Goal: Transaction & Acquisition: Purchase product/service

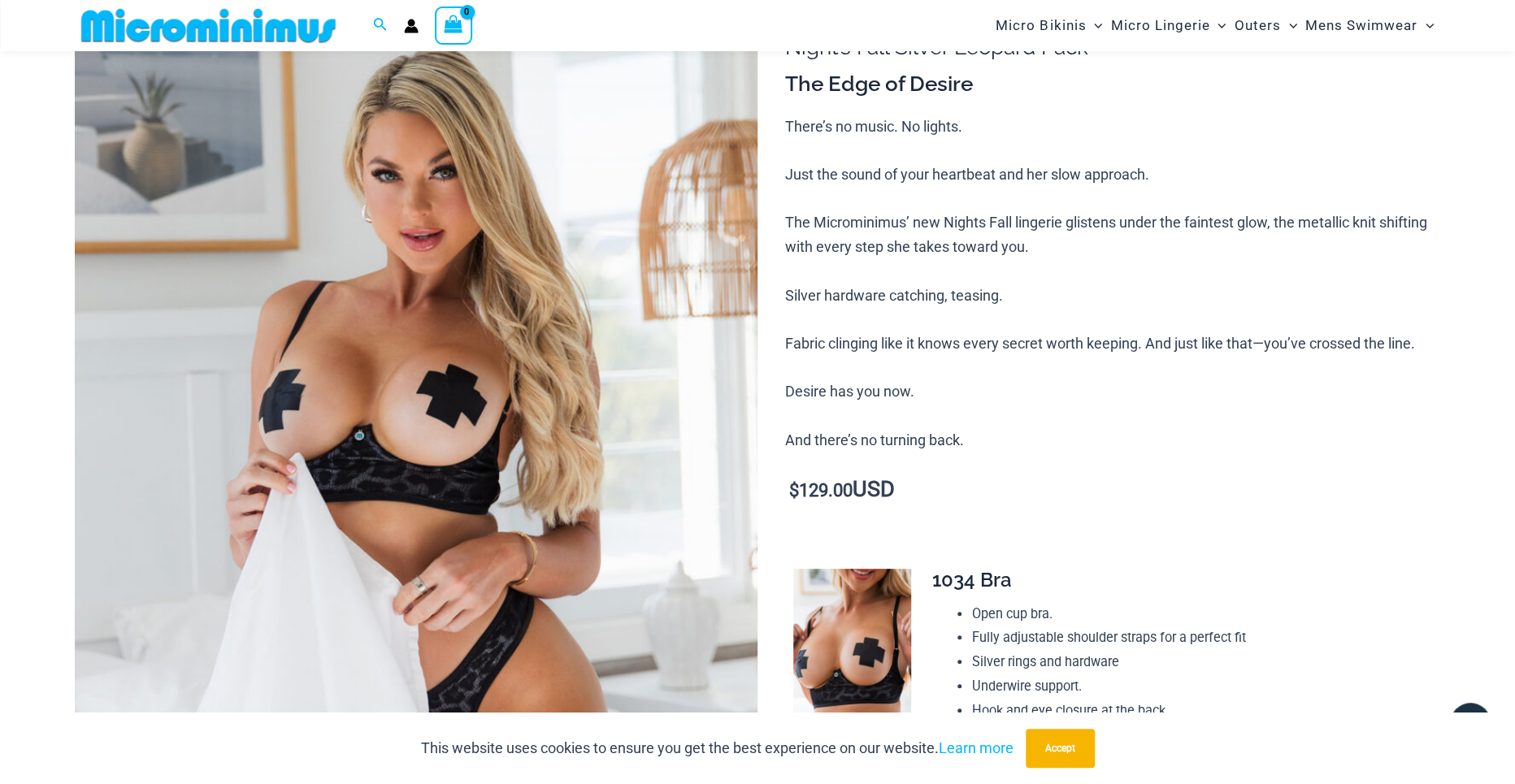
scroll to position [148, 0]
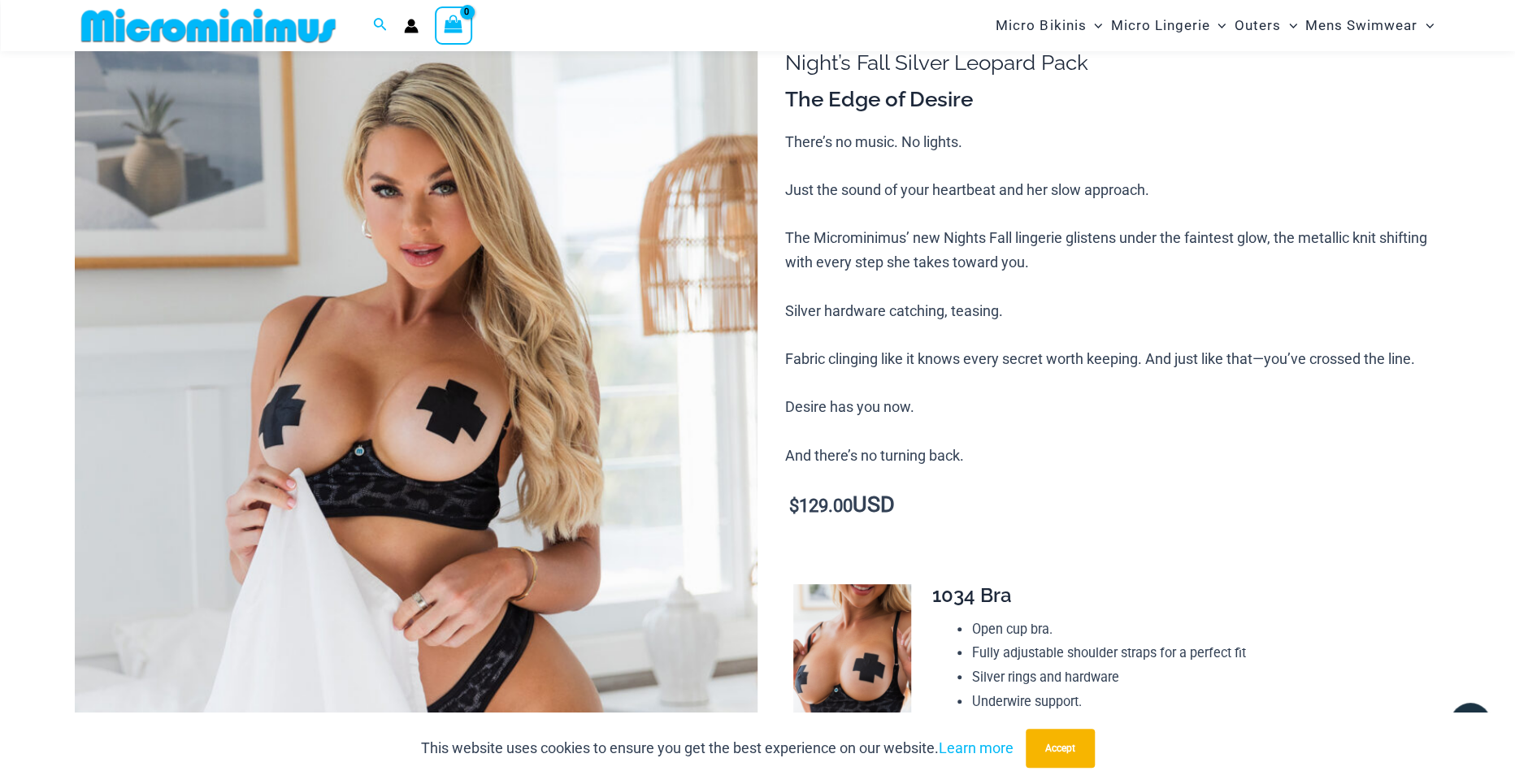
click at [520, 270] on img at bounding box center [416, 512] width 683 height 1024
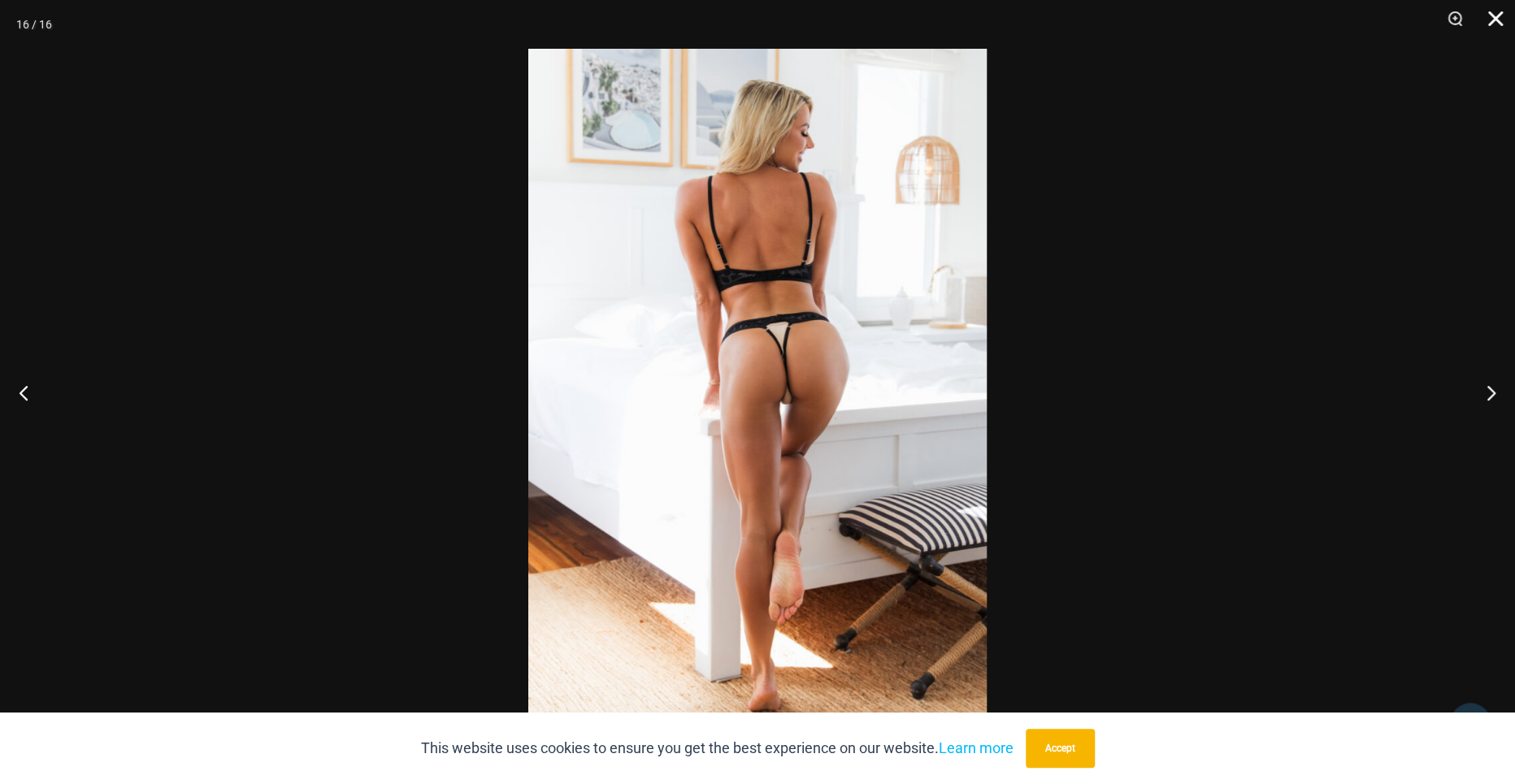
click at [1504, 14] on button "Close" at bounding box center [1489, 24] width 40 height 49
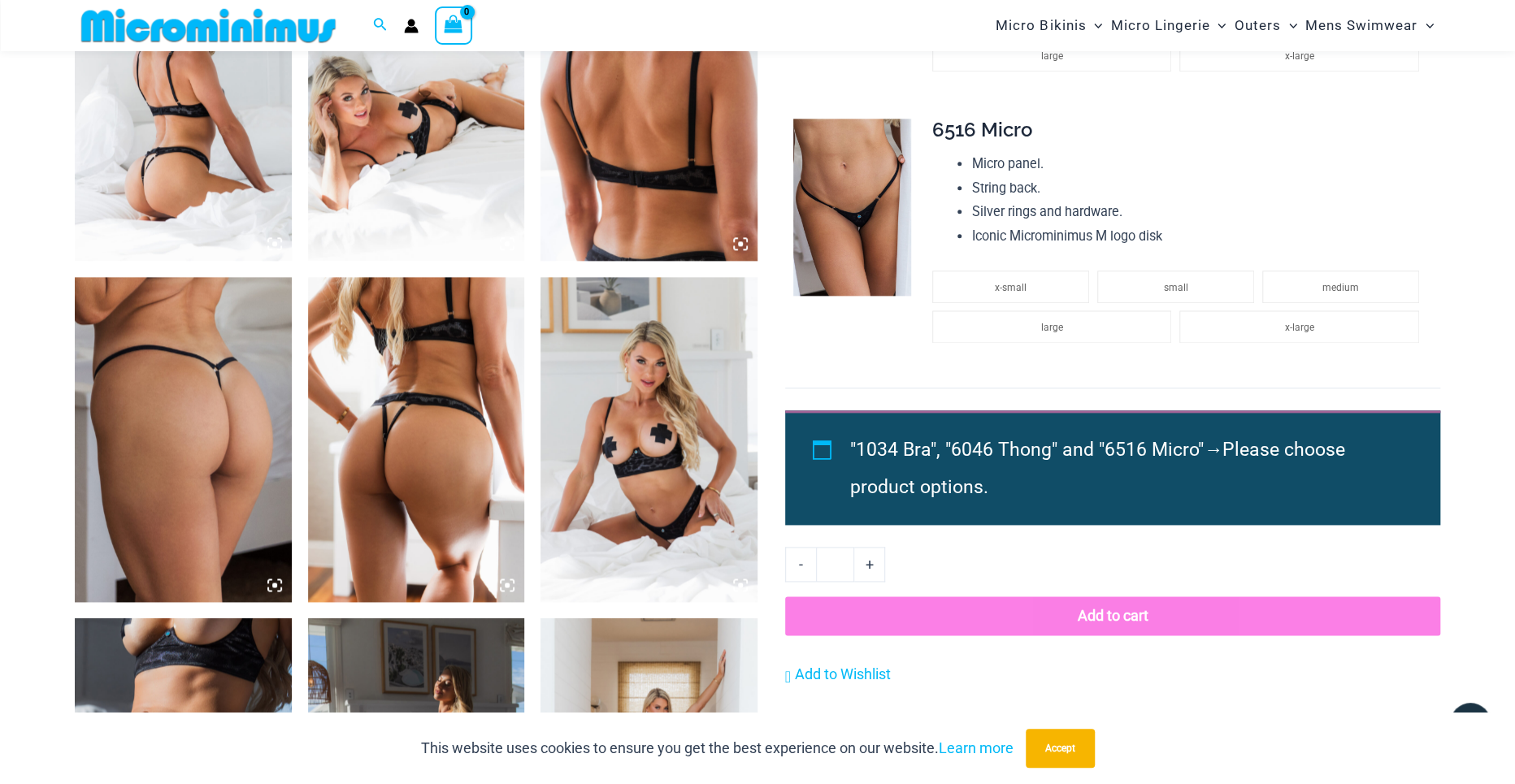
scroll to position [1285, 0]
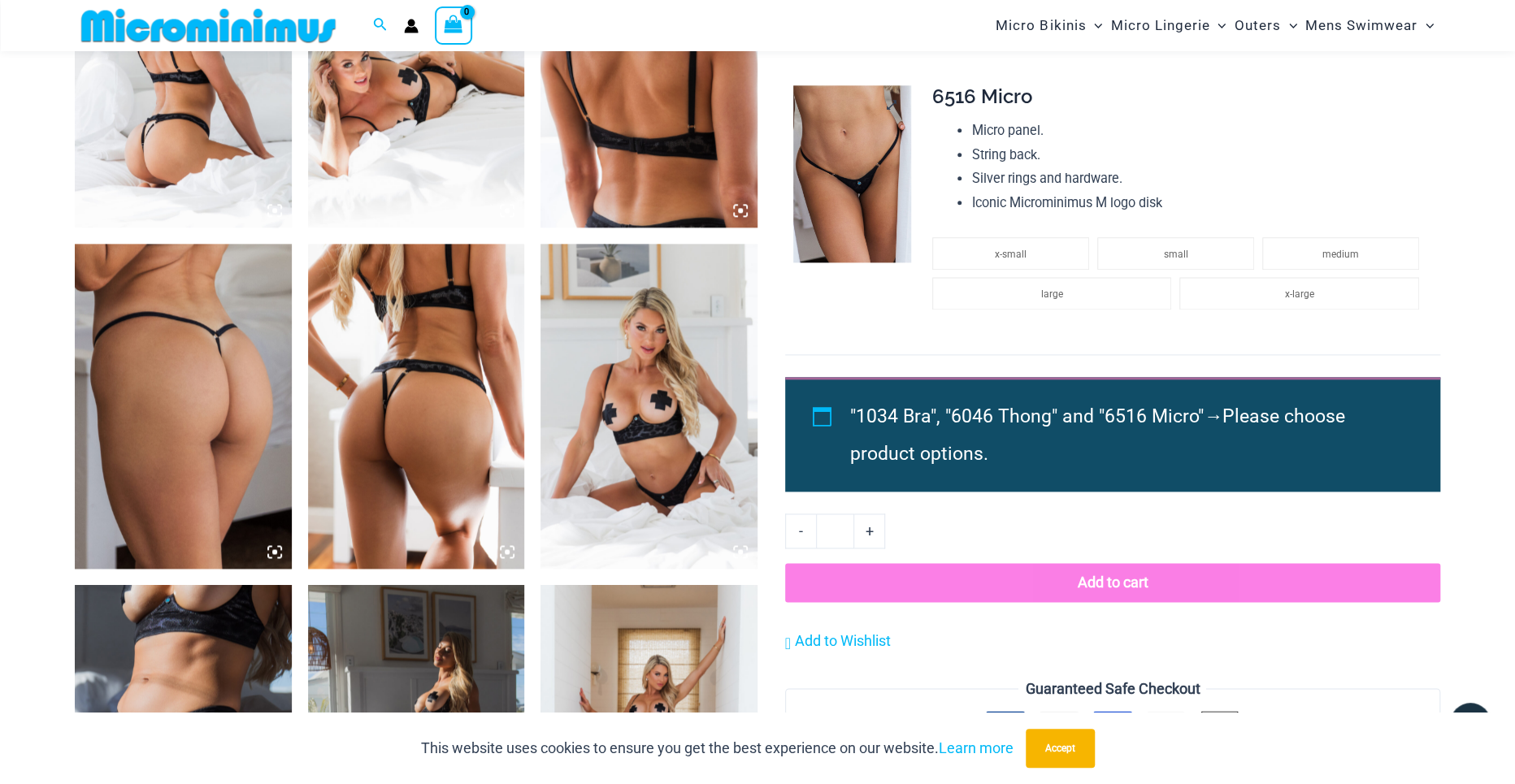
click at [863, 209] on img at bounding box center [852, 173] width 118 height 177
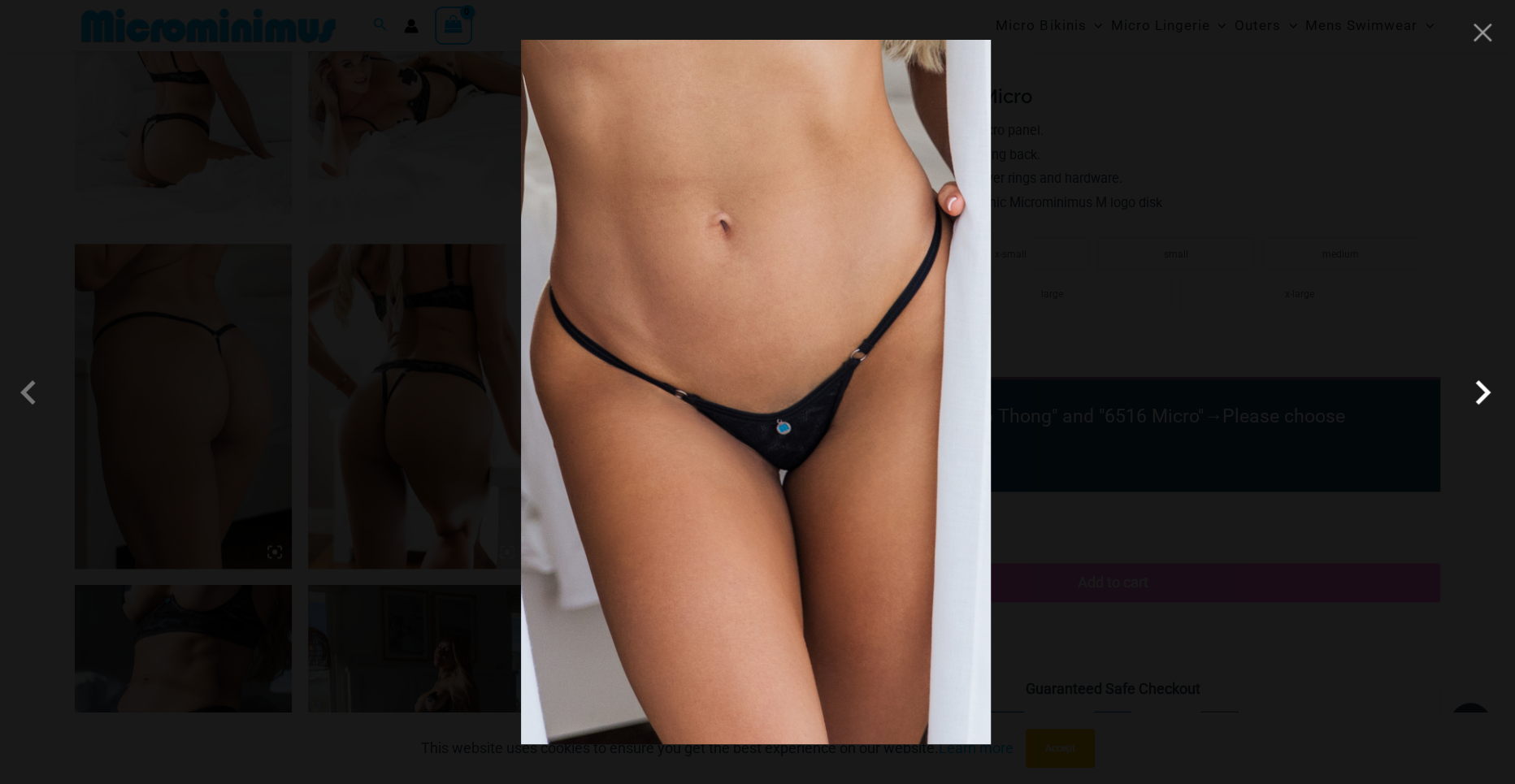
click at [1481, 398] on span at bounding box center [1482, 392] width 49 height 49
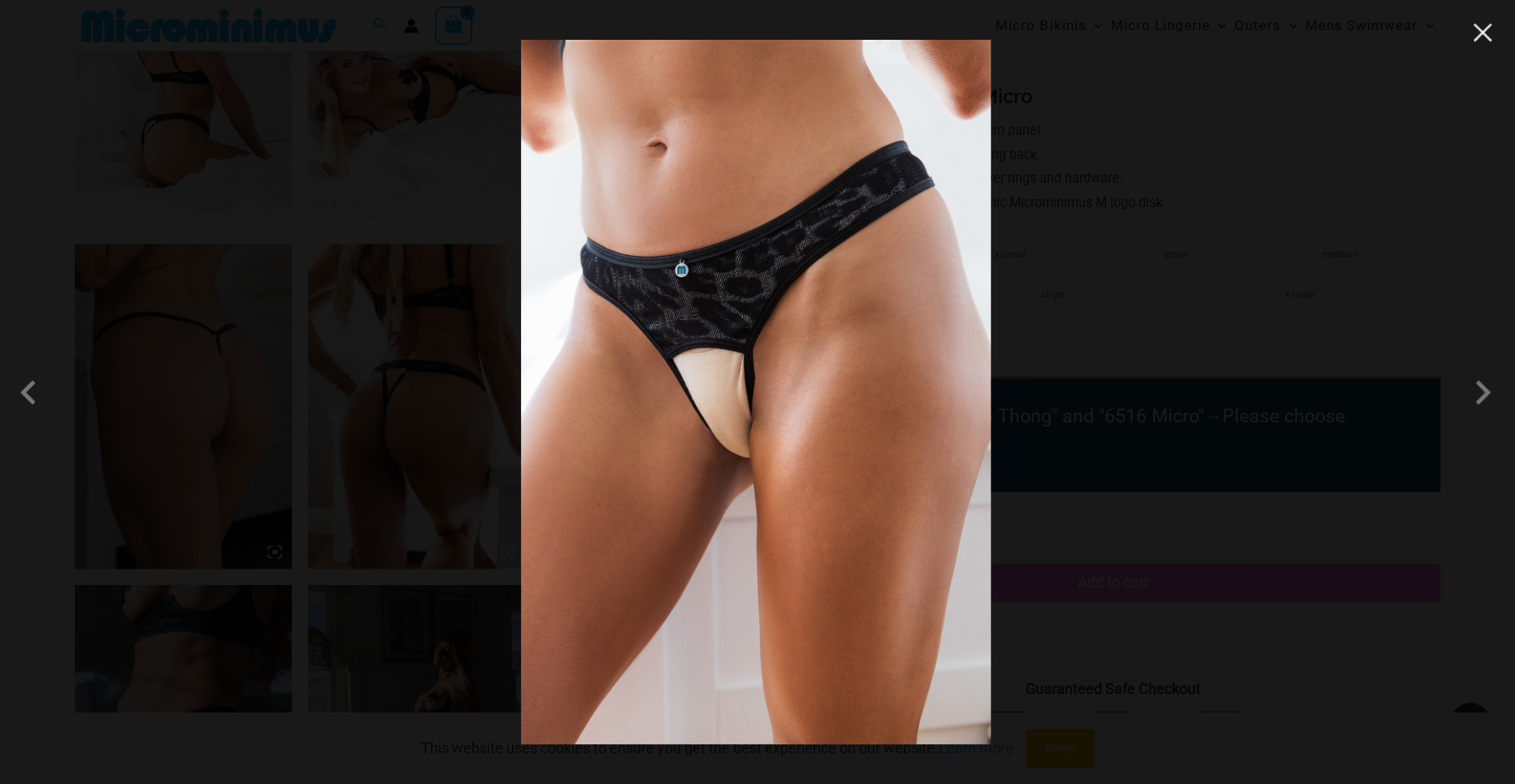
click at [1490, 35] on button "Close" at bounding box center [1483, 33] width 25 height 25
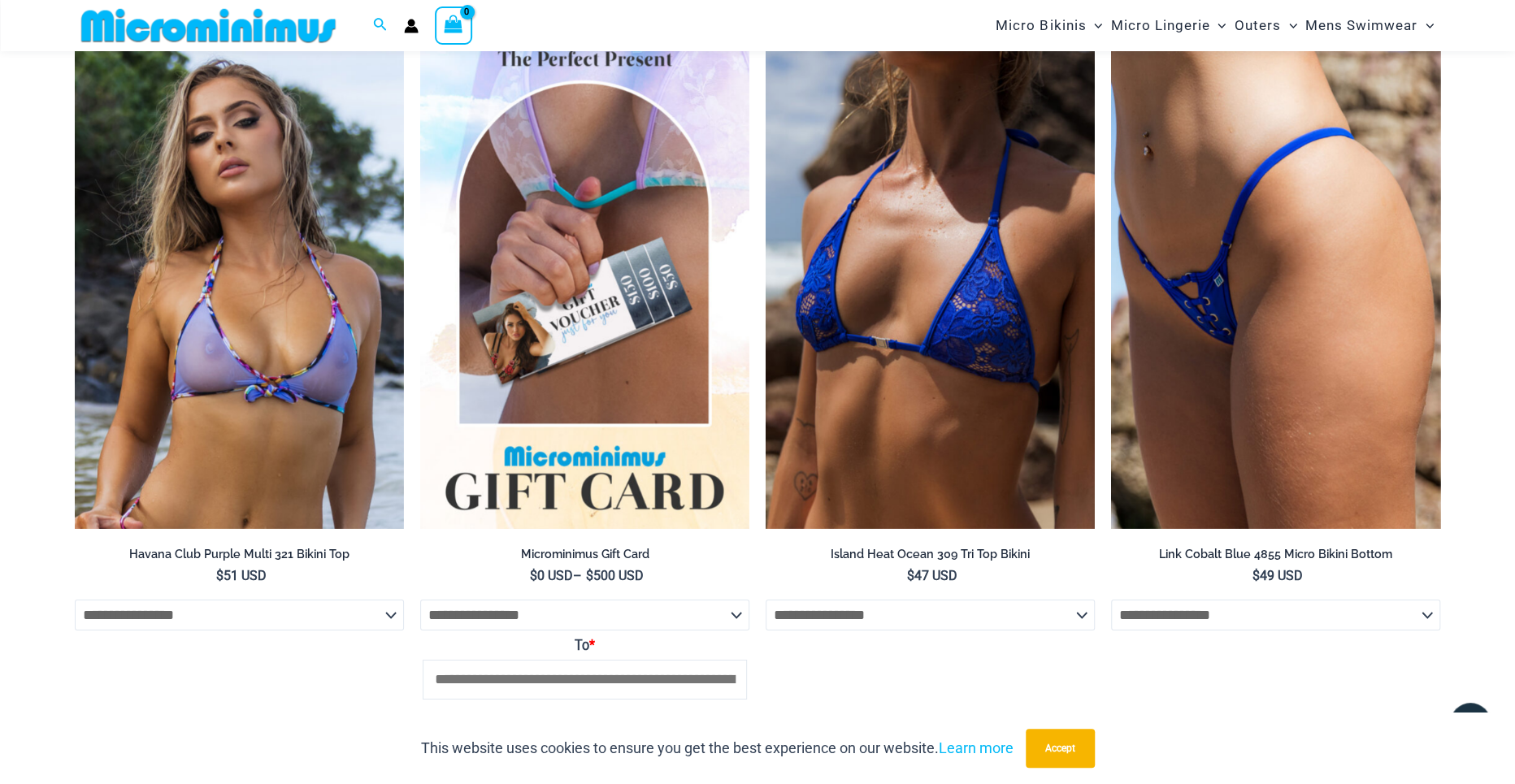
scroll to position [3641, 0]
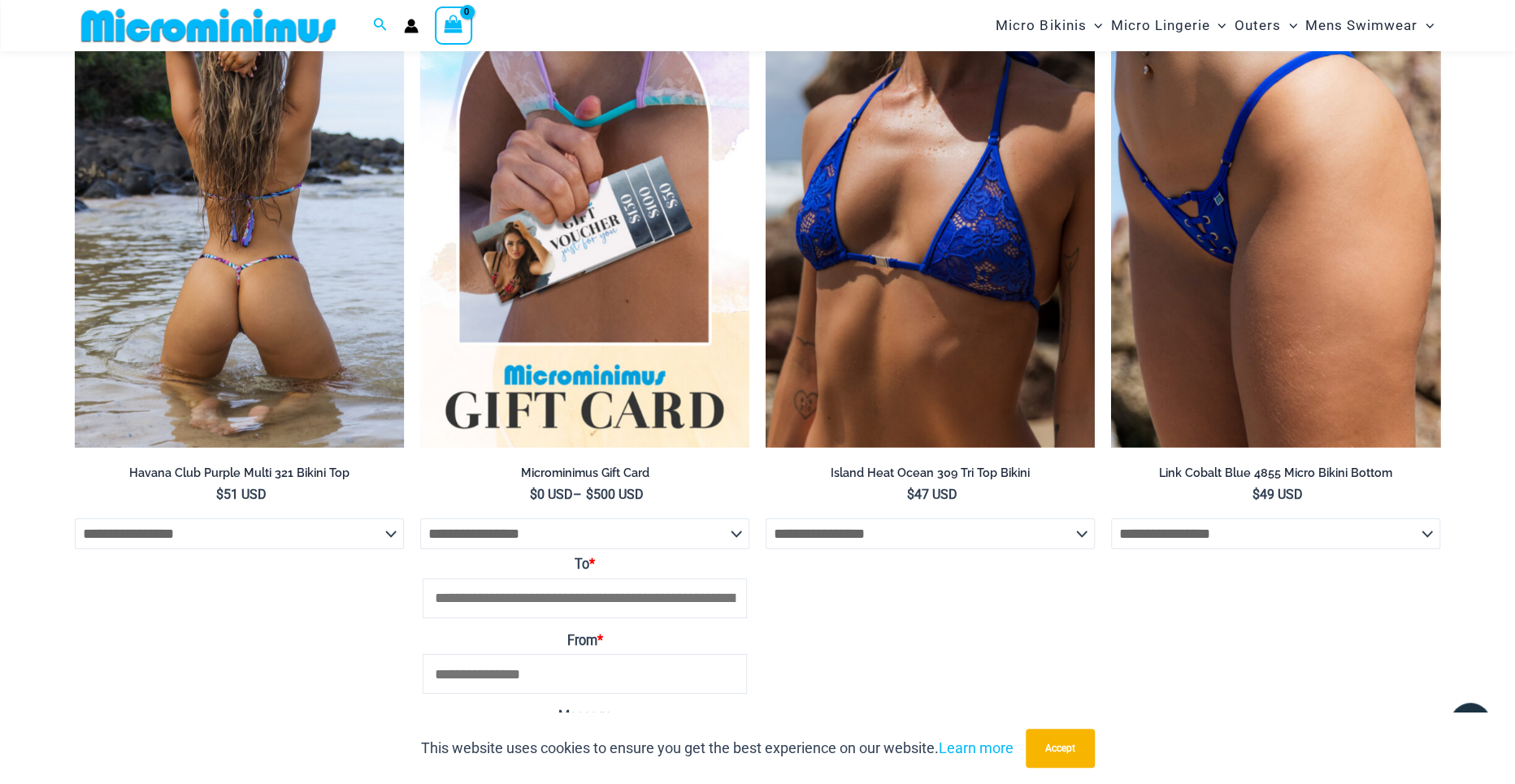
click at [204, 268] on img at bounding box center [239, 201] width 329 height 494
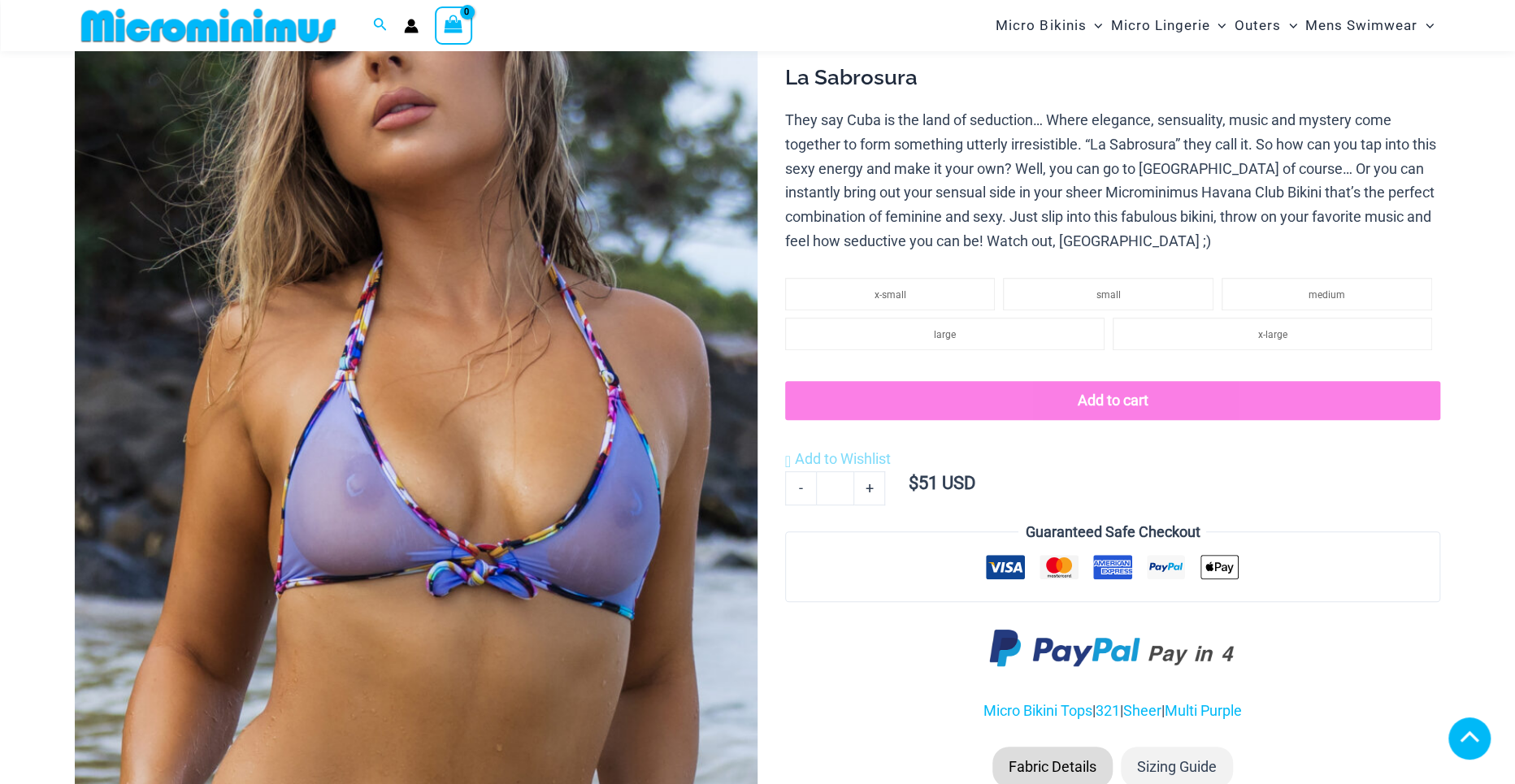
scroll to position [309, 0]
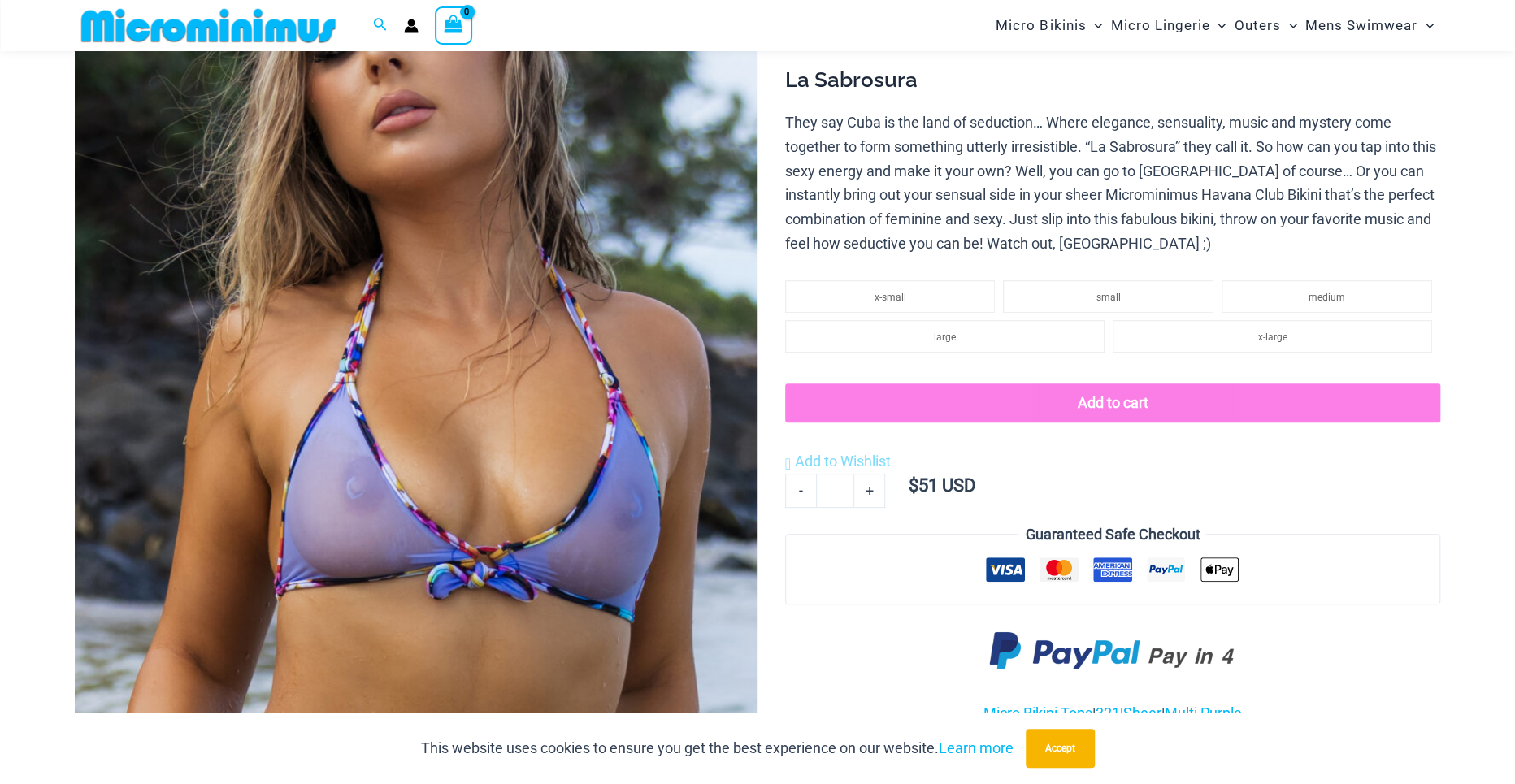
click at [243, 214] on img at bounding box center [416, 350] width 683 height 1024
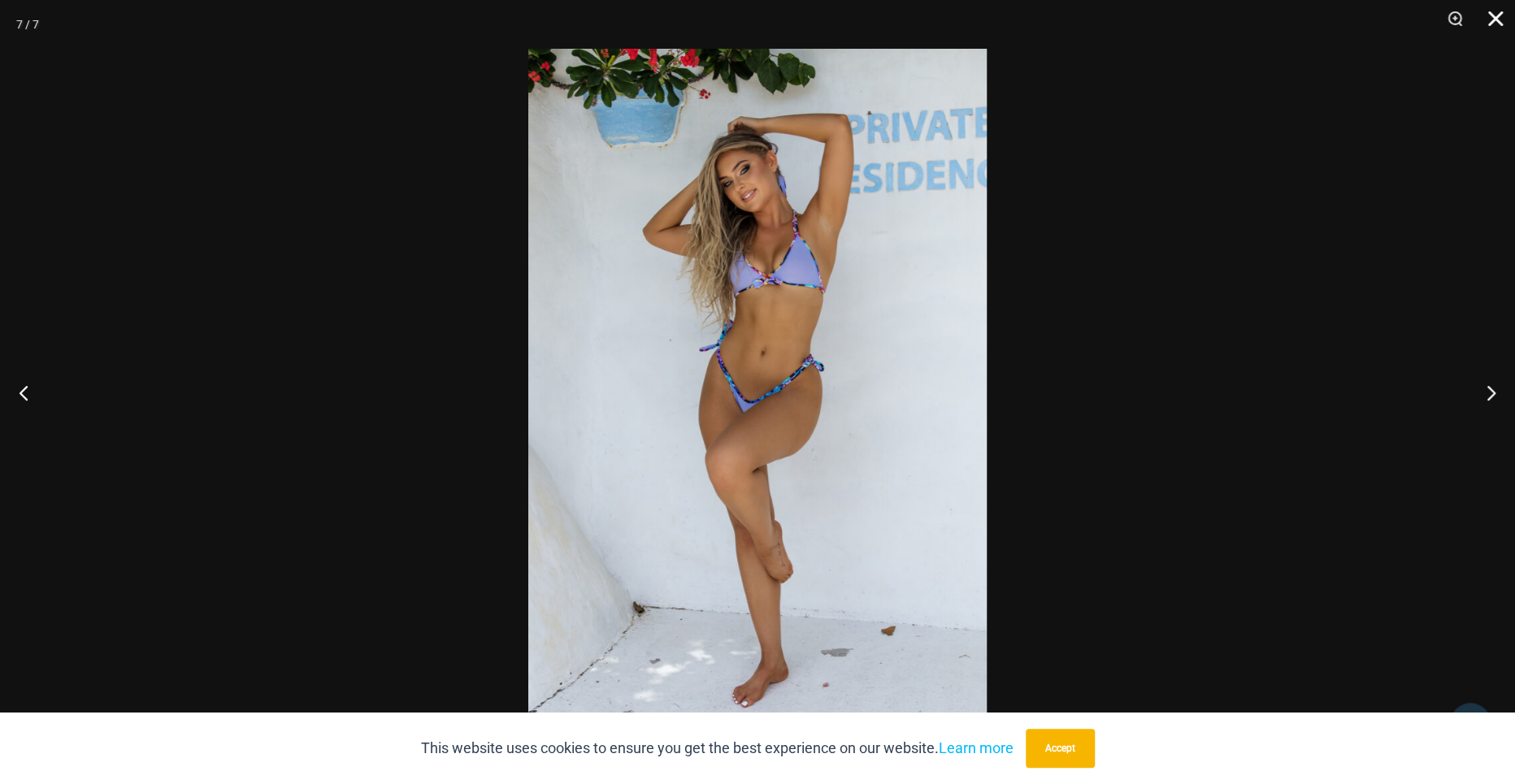
click at [1494, 22] on button "Close" at bounding box center [1489, 24] width 40 height 49
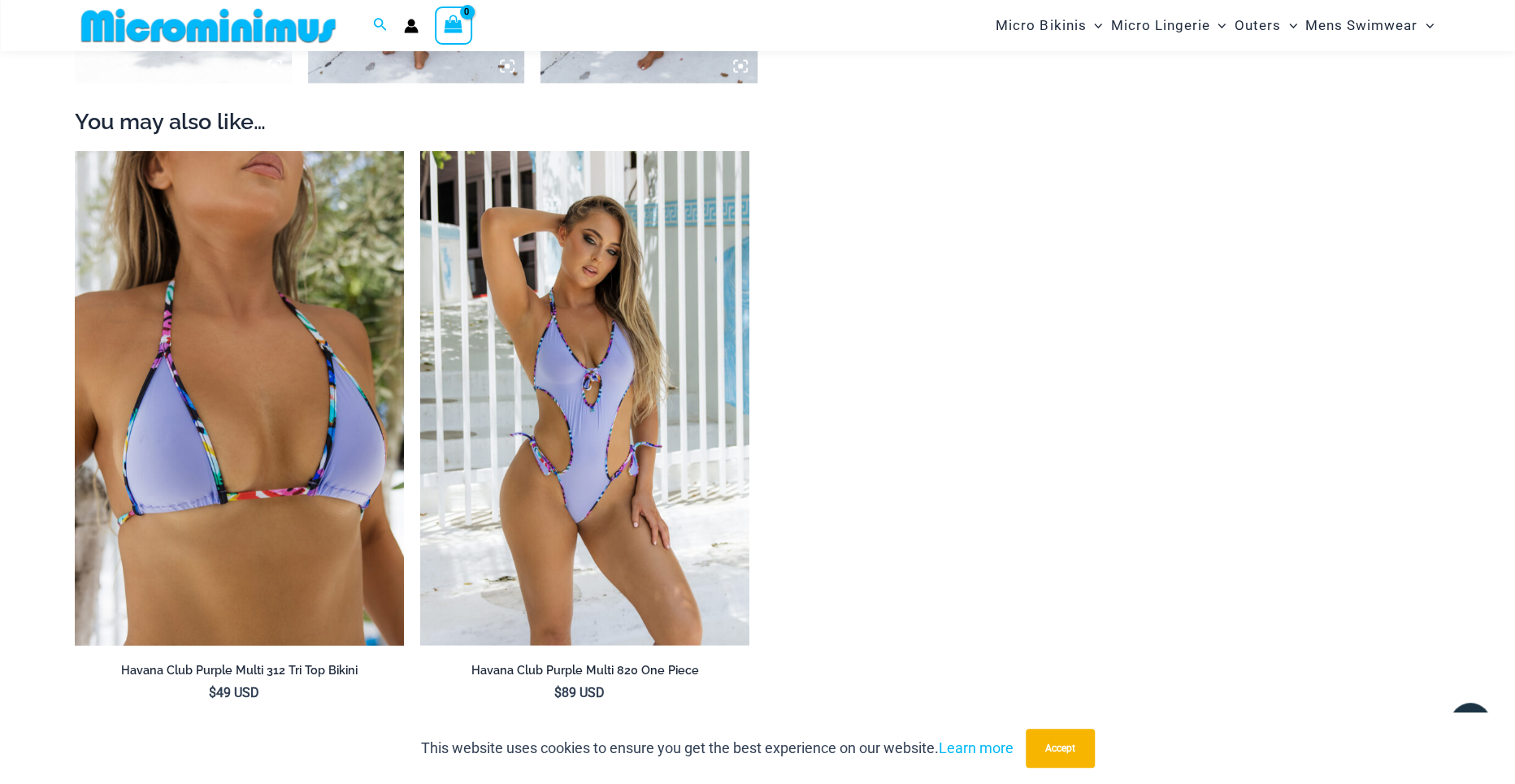
scroll to position [1772, 0]
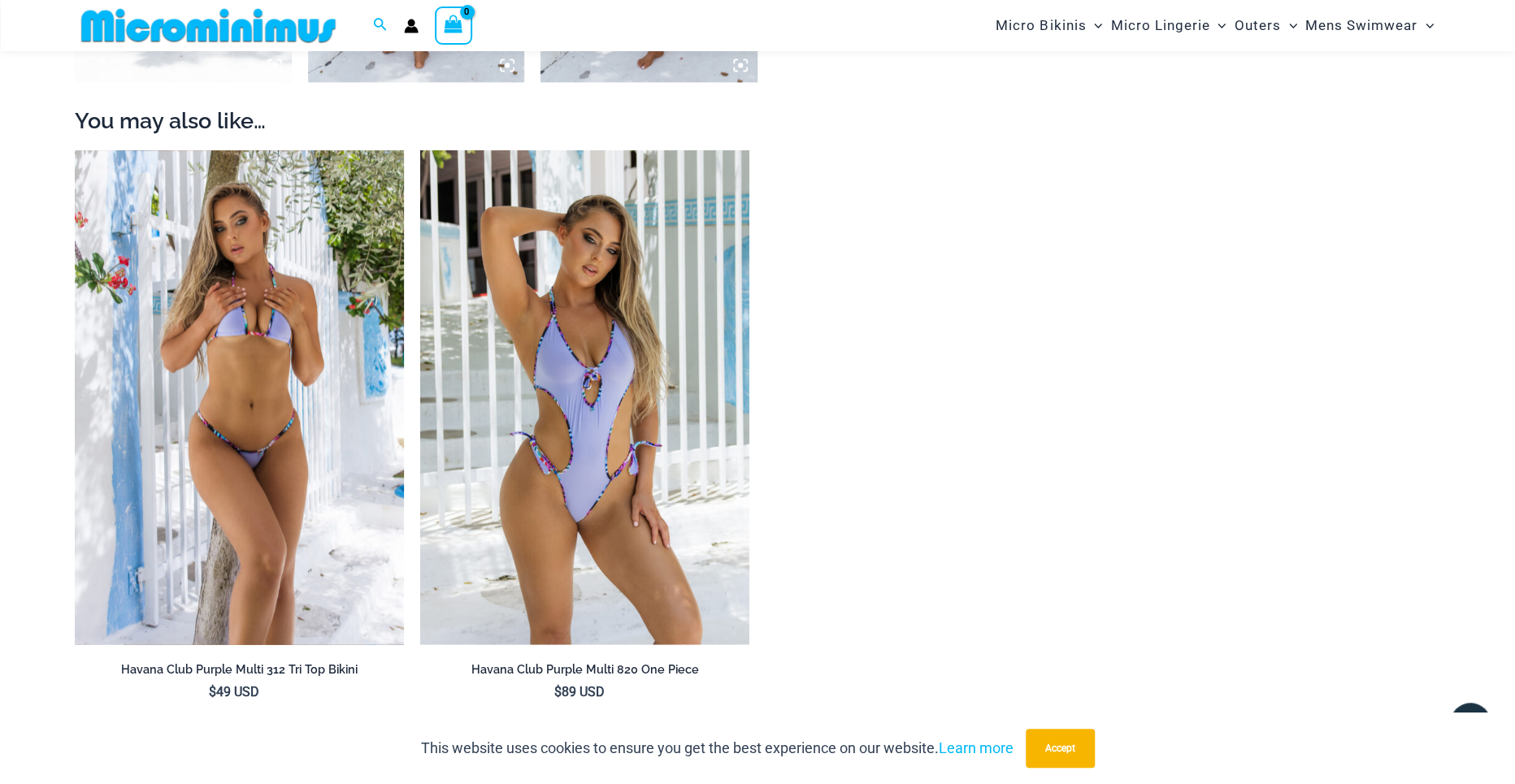
click at [343, 285] on img at bounding box center [239, 397] width 329 height 494
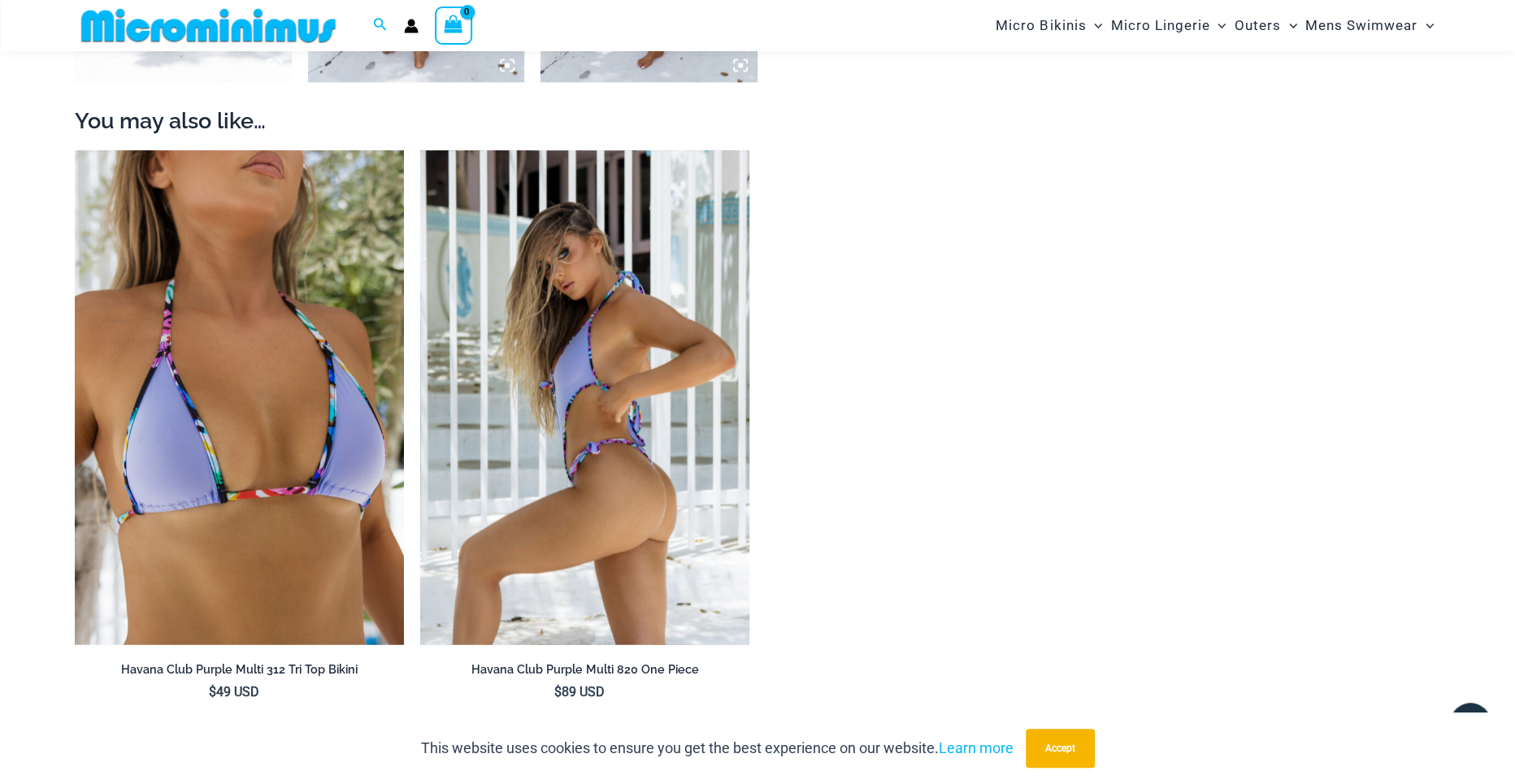
click at [600, 366] on img at bounding box center [584, 397] width 329 height 494
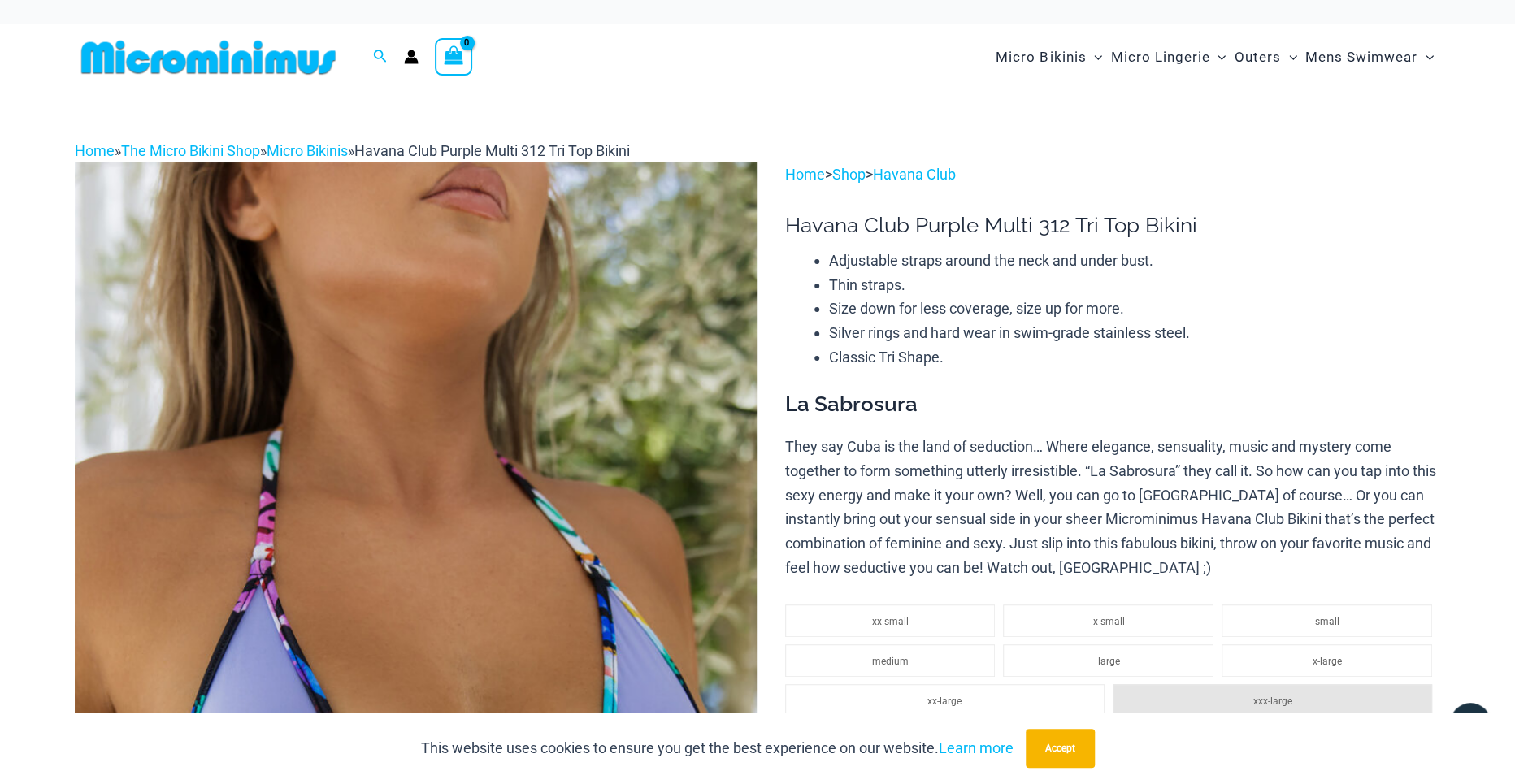
click at [389, 288] on img at bounding box center [416, 674] width 683 height 1024
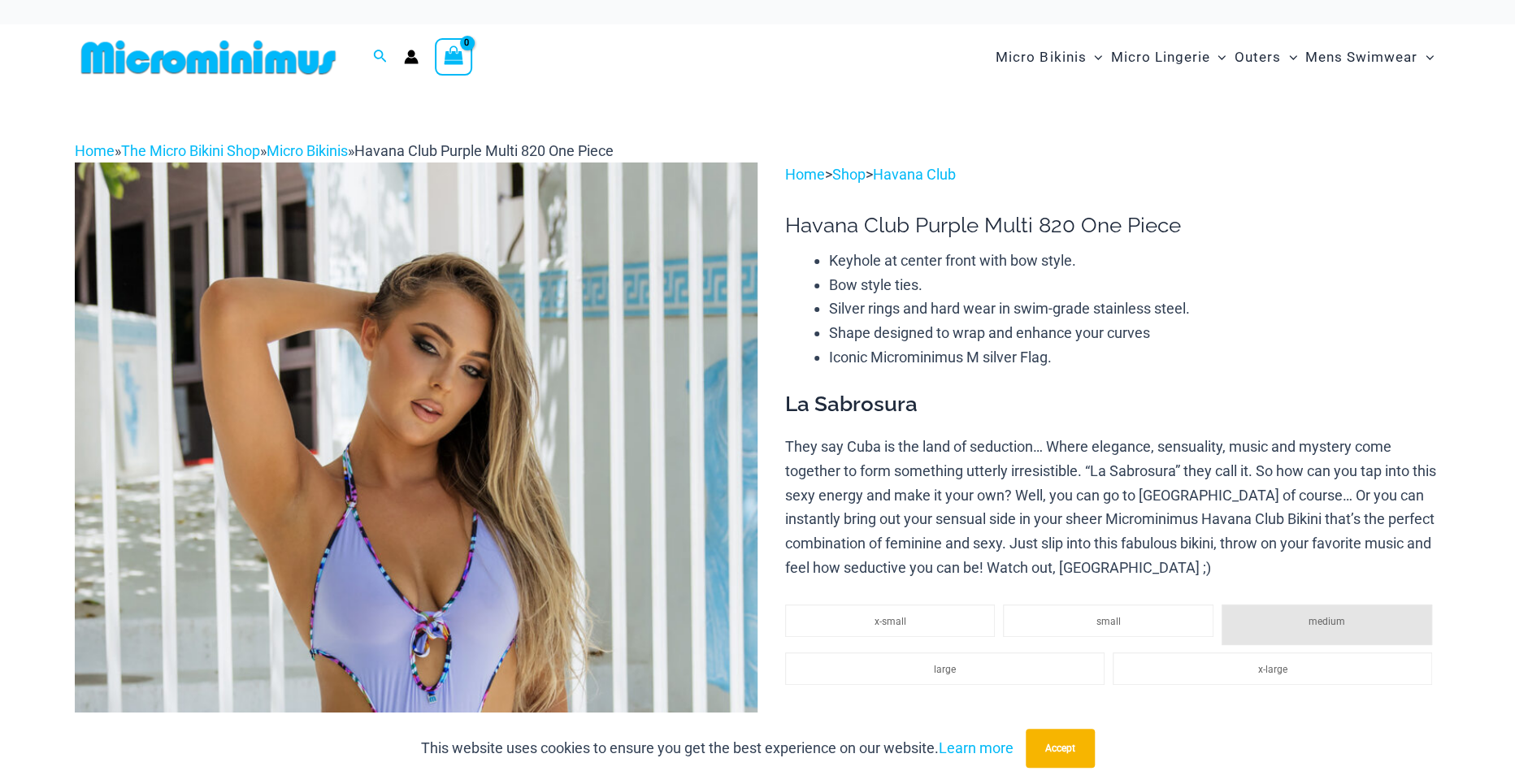
click at [600, 366] on img at bounding box center [416, 674] width 683 height 1024
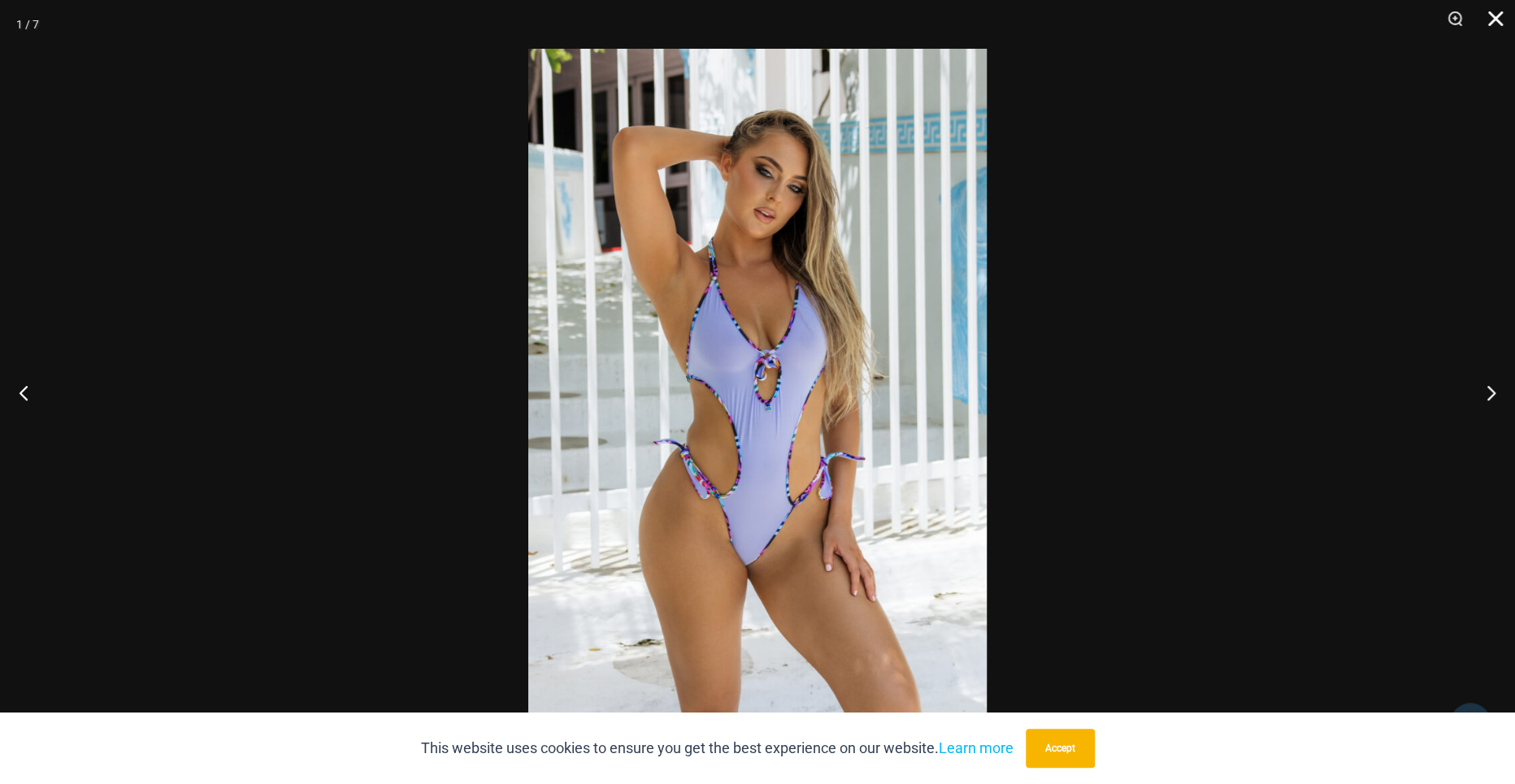
click at [1499, 14] on button "Close" at bounding box center [1489, 24] width 40 height 49
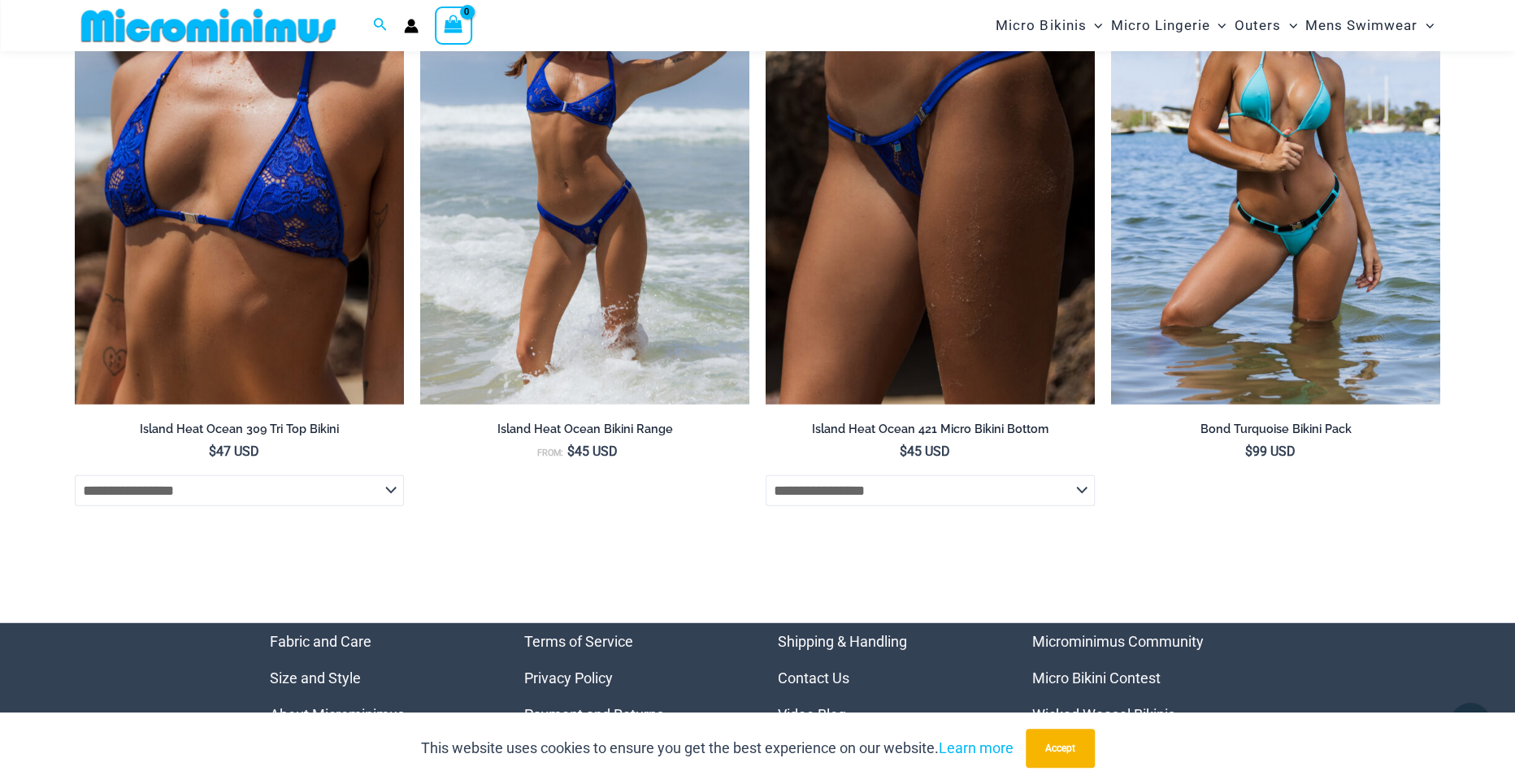
scroll to position [6891, 0]
